Goal: Find specific page/section: Find specific page/section

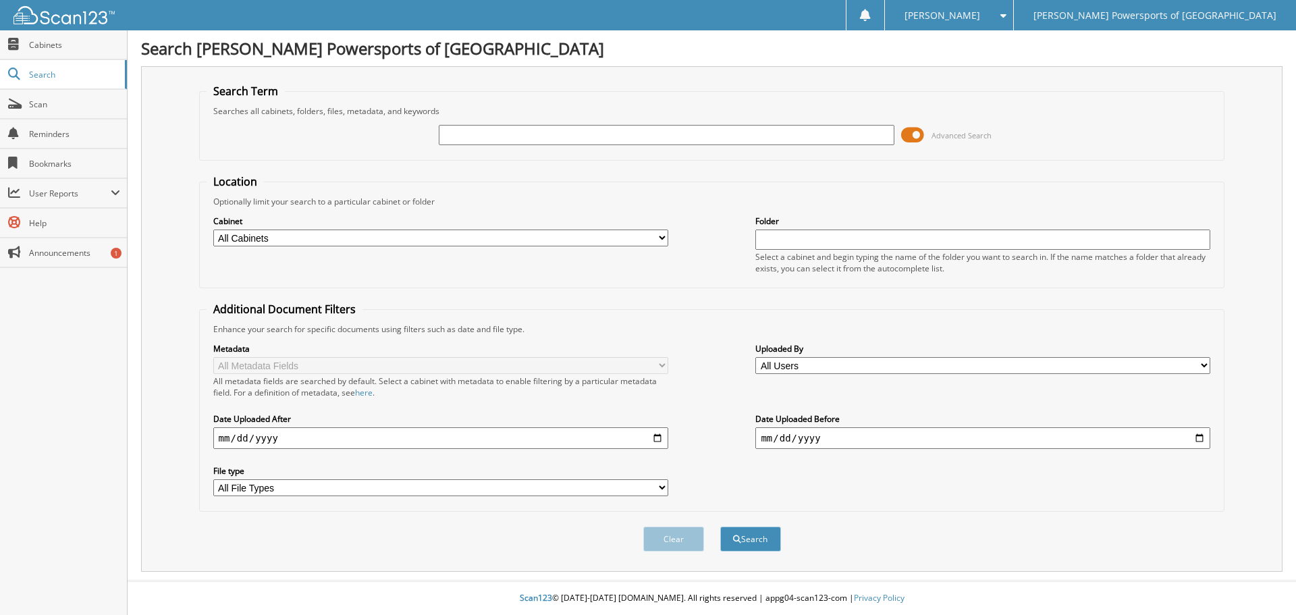
paste input "CA-25999"
type input "CA-25999"
click at [739, 540] on span "submit" at bounding box center [737, 539] width 8 height 8
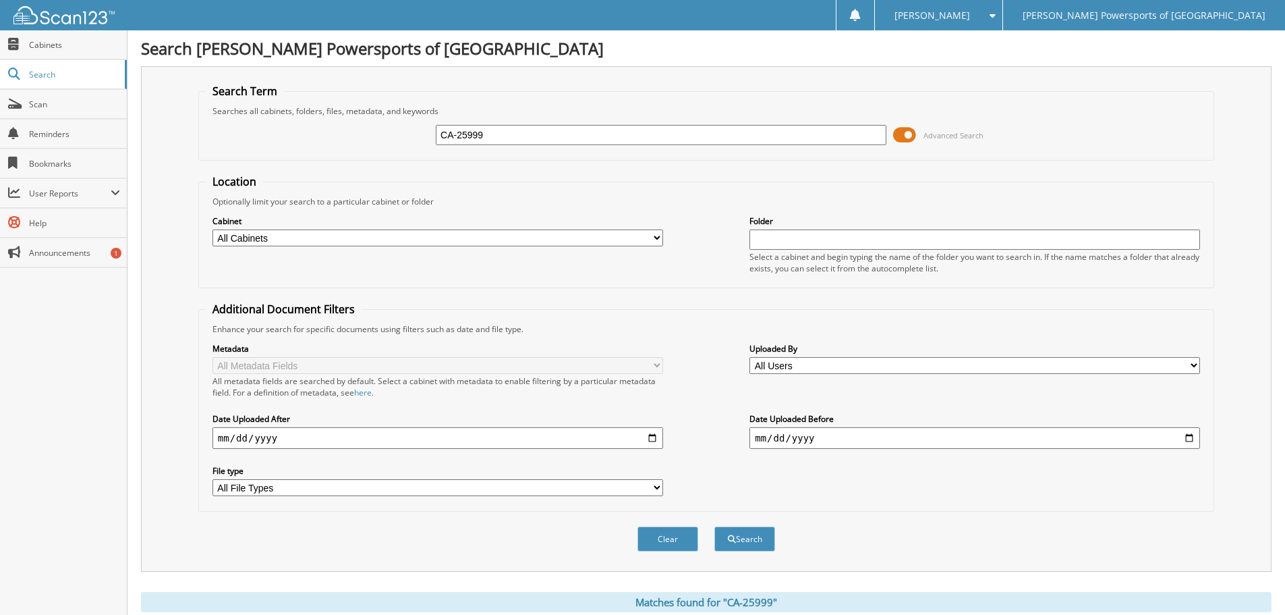
scroll to position [327, 0]
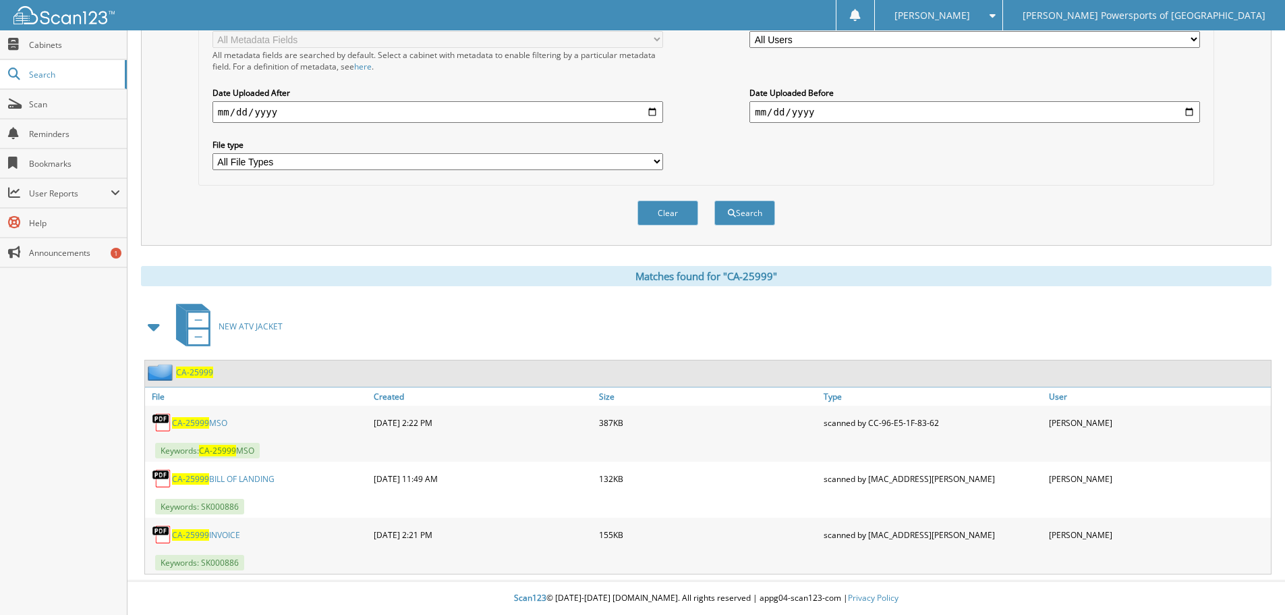
click at [213, 418] on link "CA-25999 MSO" at bounding box center [199, 422] width 55 height 11
